Goal: Obtain resource: Obtain resource

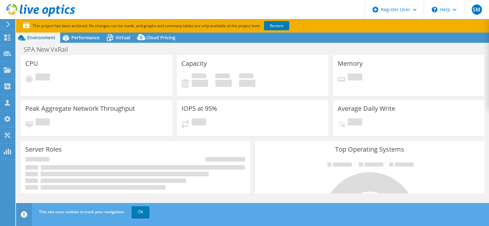
select select "USD"
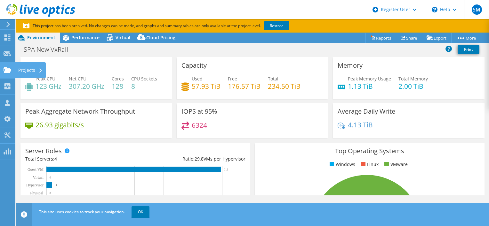
click at [33, 70] on div "Projects" at bounding box center [30, 70] width 31 height 16
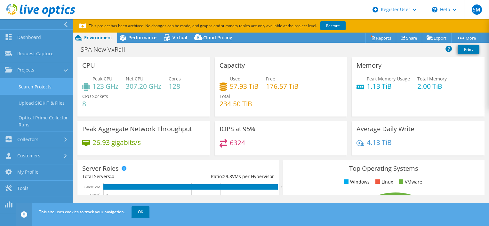
click at [24, 87] on link "Search Projects" at bounding box center [36, 87] width 73 height 16
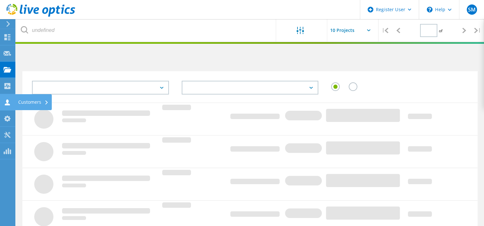
type input "1"
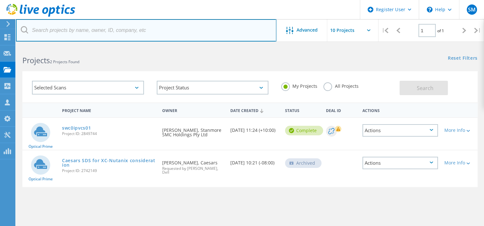
click at [106, 36] on input "text" at bounding box center [146, 30] width 260 height 22
paste input "3042964"
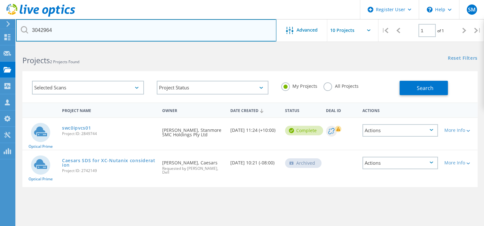
type input "3042964"
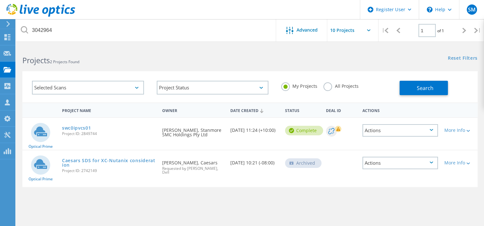
click at [325, 84] on label "All Projects" at bounding box center [340, 86] width 35 height 6
click at [0, 0] on input "All Projects" at bounding box center [0, 0] width 0 height 0
click at [417, 93] on button "Search" at bounding box center [423, 88] width 48 height 14
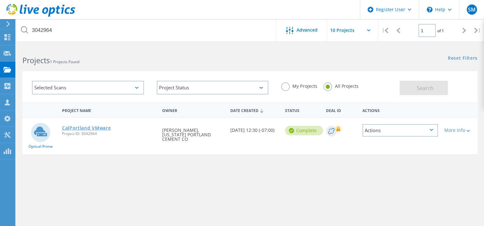
click at [80, 127] on link "CalPortland VMware" at bounding box center [86, 128] width 49 height 4
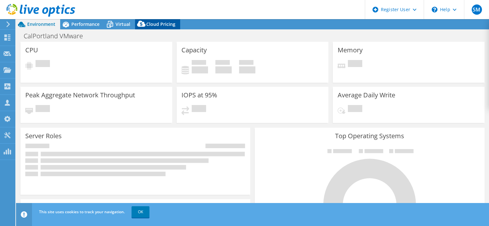
select select "USD"
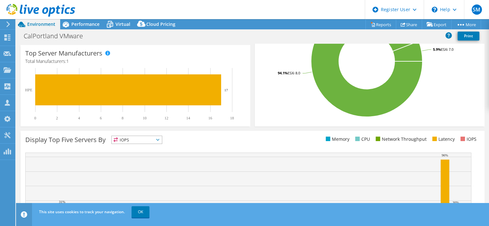
scroll to position [217, 0]
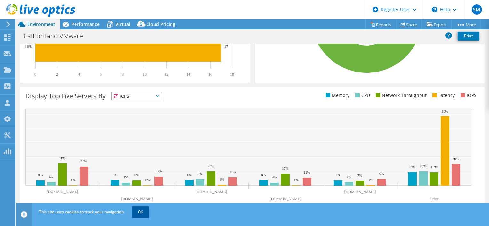
click at [142, 209] on link "OK" at bounding box center [140, 213] width 18 height 12
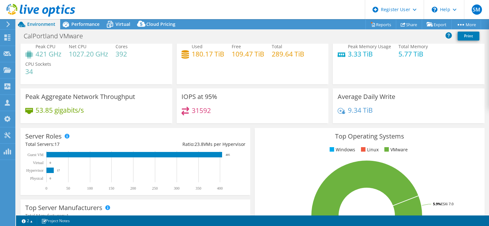
scroll to position [0, 0]
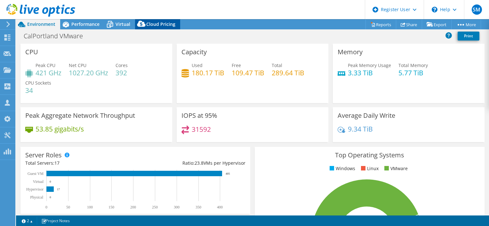
click at [150, 19] on div "Cloud Pricing" at bounding box center [157, 24] width 45 height 10
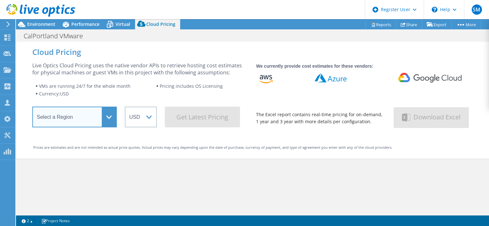
click at [107, 119] on select "Select a Region [GEOGRAPHIC_DATA] ([GEOGRAPHIC_DATA]) [GEOGRAPHIC_DATA] ([GEOGR…" at bounding box center [74, 117] width 84 height 21
select select "USWest"
click at [32, 109] on select "Select a Region [GEOGRAPHIC_DATA] ([GEOGRAPHIC_DATA]) [GEOGRAPHIC_DATA] ([GEOGR…" at bounding box center [74, 117] width 84 height 21
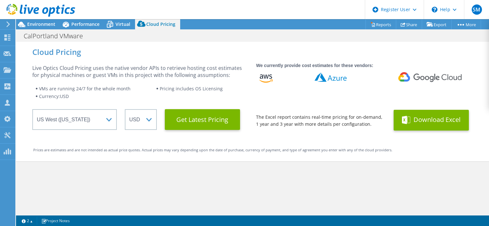
click at [433, 124] on button "Download Excel" at bounding box center [430, 120] width 75 height 21
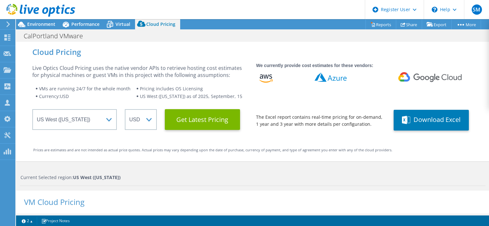
scroll to position [252, 0]
click at [221, 62] on div "Live Optics Cloud Pricing uses the native vendor APIs to retrieve hosting cost …" at bounding box center [252, 96] width 440 height 69
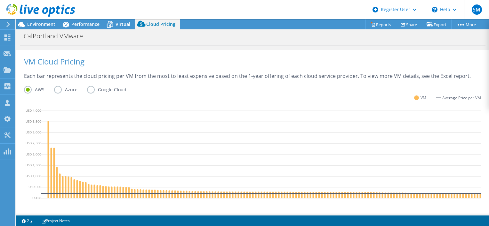
scroll to position [160, 0]
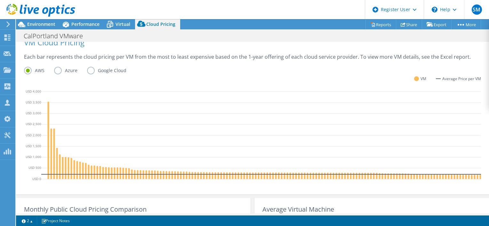
click at [56, 69] on label "Azure" at bounding box center [70, 71] width 33 height 8
click at [0, 0] on input "Azure" at bounding box center [0, 0] width 0 height 0
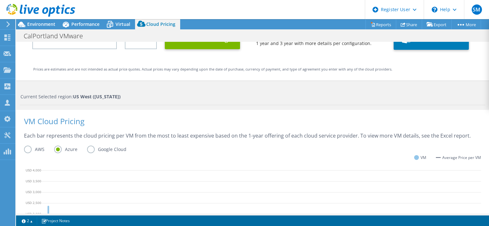
scroll to position [77, 0]
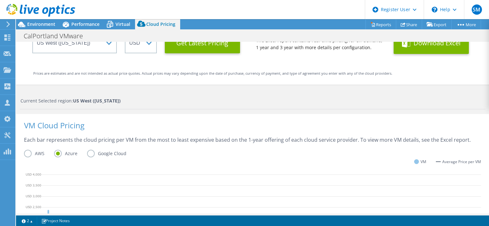
click at [419, 47] on button "Download Excel" at bounding box center [430, 43] width 75 height 21
click at [245, 92] on div "Cloud Pricing Live Optics Cloud Pricing uses the native vendor APIs to retrieve…" at bounding box center [252, 183] width 473 height 436
click at [225, 101] on div "Current Selected region: [GEOGRAPHIC_DATA] ([US_STATE])" at bounding box center [252, 101] width 465 height 7
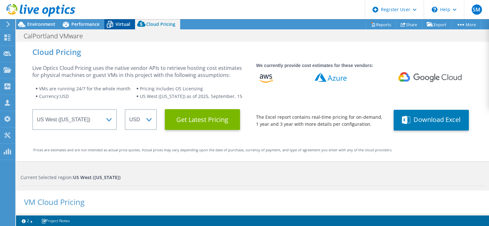
click at [115, 21] on icon at bounding box center [109, 24] width 11 height 11
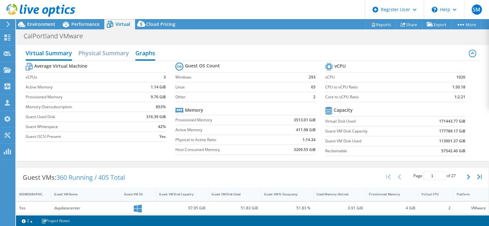
click at [141, 50] on h2 "Graphs" at bounding box center [145, 54] width 20 height 14
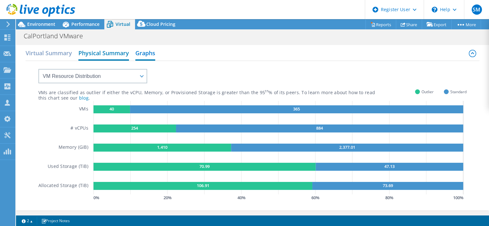
click at [118, 53] on h2 "Physical Summary" at bounding box center [103, 54] width 51 height 14
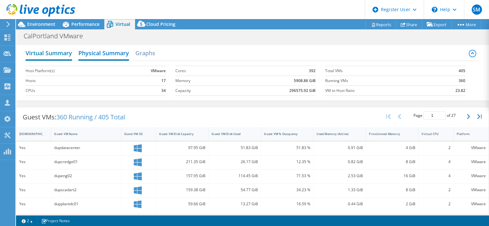
click at [61, 51] on h2 "Virtual Summary" at bounding box center [49, 54] width 46 height 14
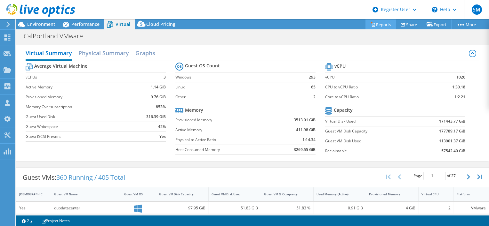
click at [381, 26] on link "Reports" at bounding box center [380, 25] width 31 height 10
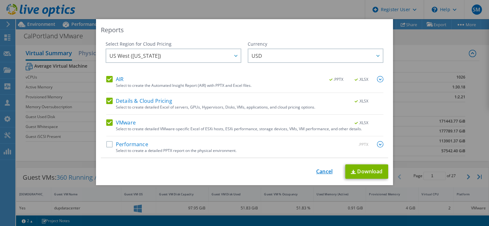
click at [322, 171] on link "Cancel" at bounding box center [324, 172] width 16 height 6
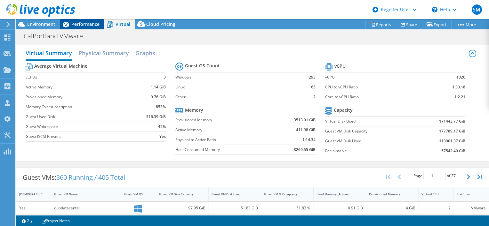
click at [83, 28] on div "Performance" at bounding box center [82, 24] width 44 height 10
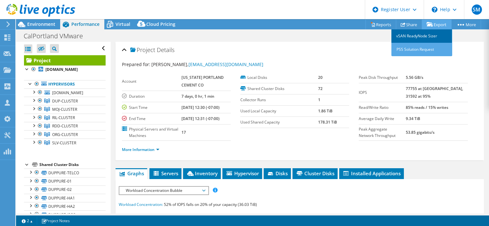
click at [425, 37] on link "vSAN ReadyNode Sizer" at bounding box center [421, 35] width 61 height 13
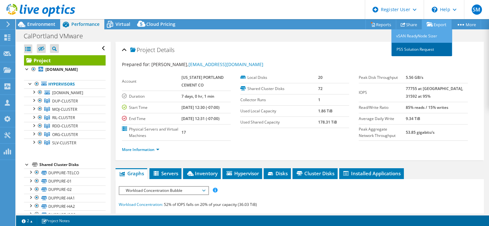
click at [429, 53] on link "PSS Solution Request" at bounding box center [421, 49] width 61 height 13
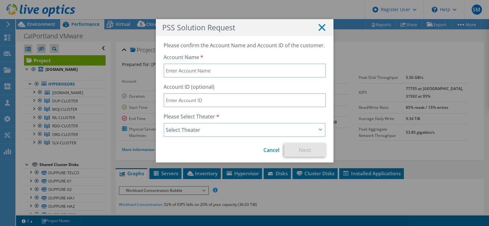
click at [320, 29] on icon at bounding box center [321, 27] width 7 height 7
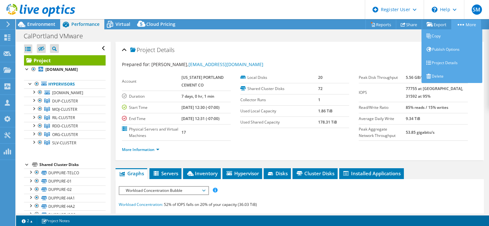
click at [457, 25] on icon at bounding box center [460, 25] width 6 height 2
